Goal: Find specific page/section: Find specific page/section

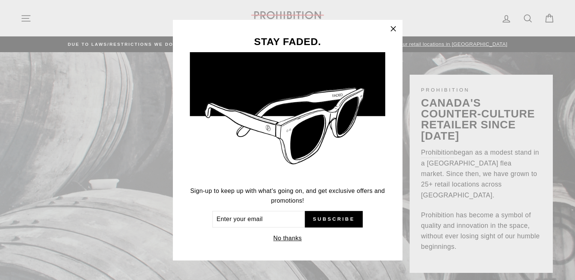
click at [393, 30] on icon "button" at bounding box center [393, 29] width 11 height 11
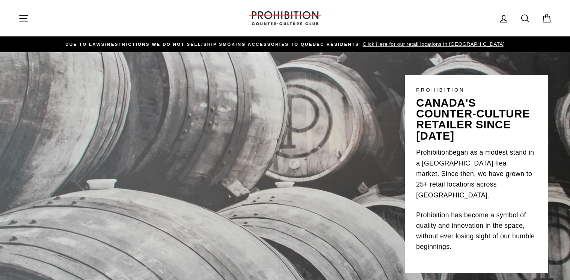
click at [412, 42] on span "Click Here for our retail locations in [GEOGRAPHIC_DATA]" at bounding box center [433, 44] width 144 height 6
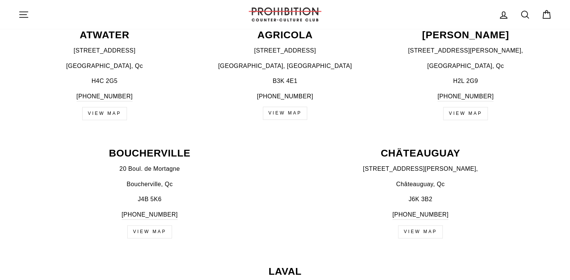
scroll to position [330, 0]
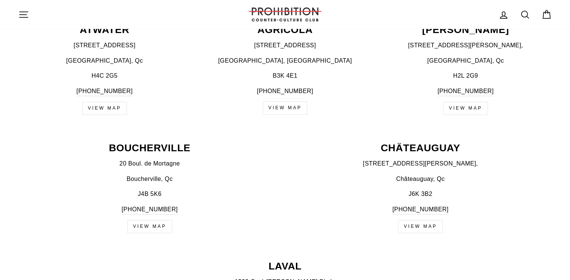
click at [147, 224] on link "view map" at bounding box center [149, 226] width 45 height 13
